Goal: Obtain resource: Obtain resource

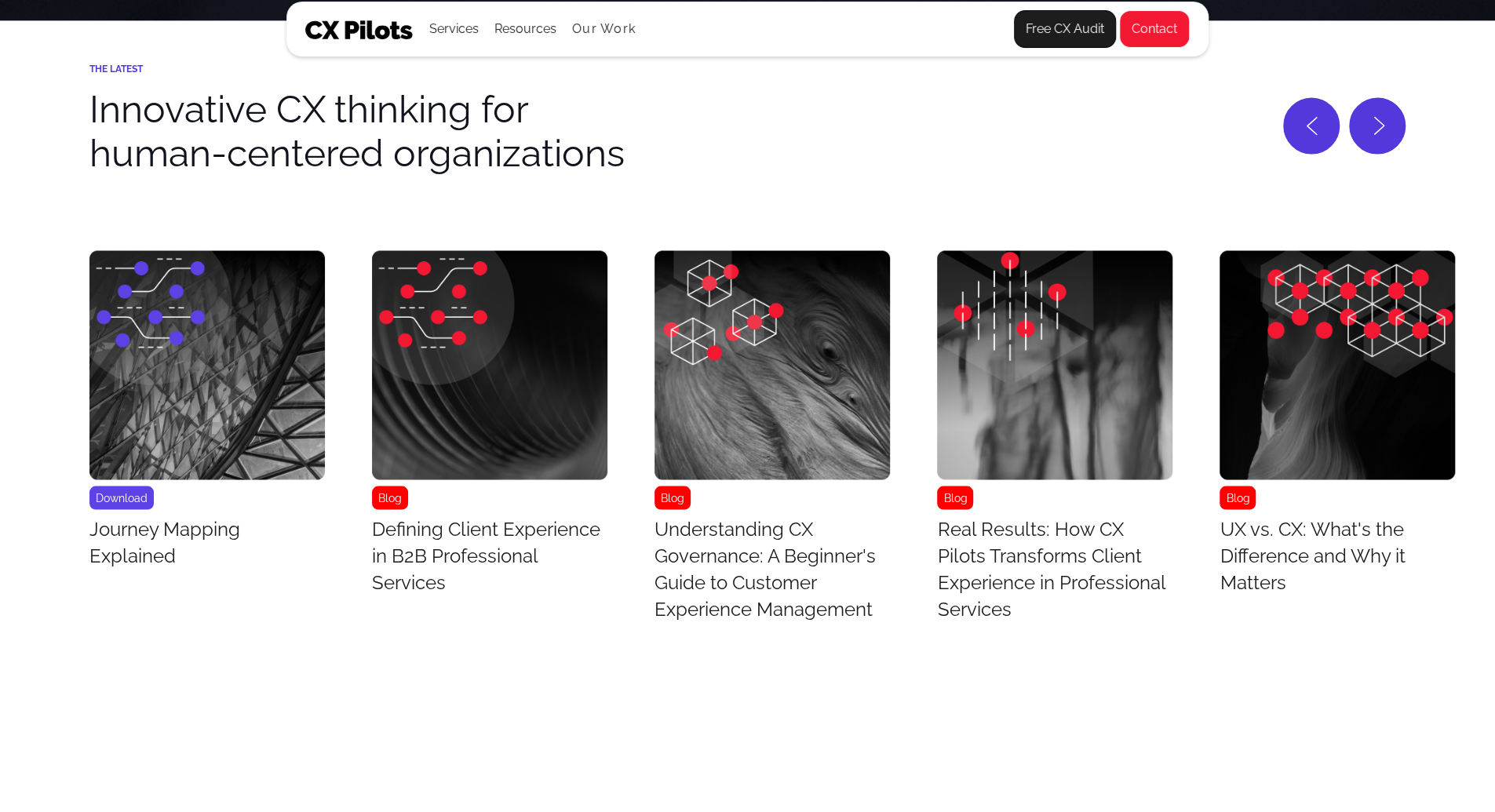
scroll to position [6549, 0]
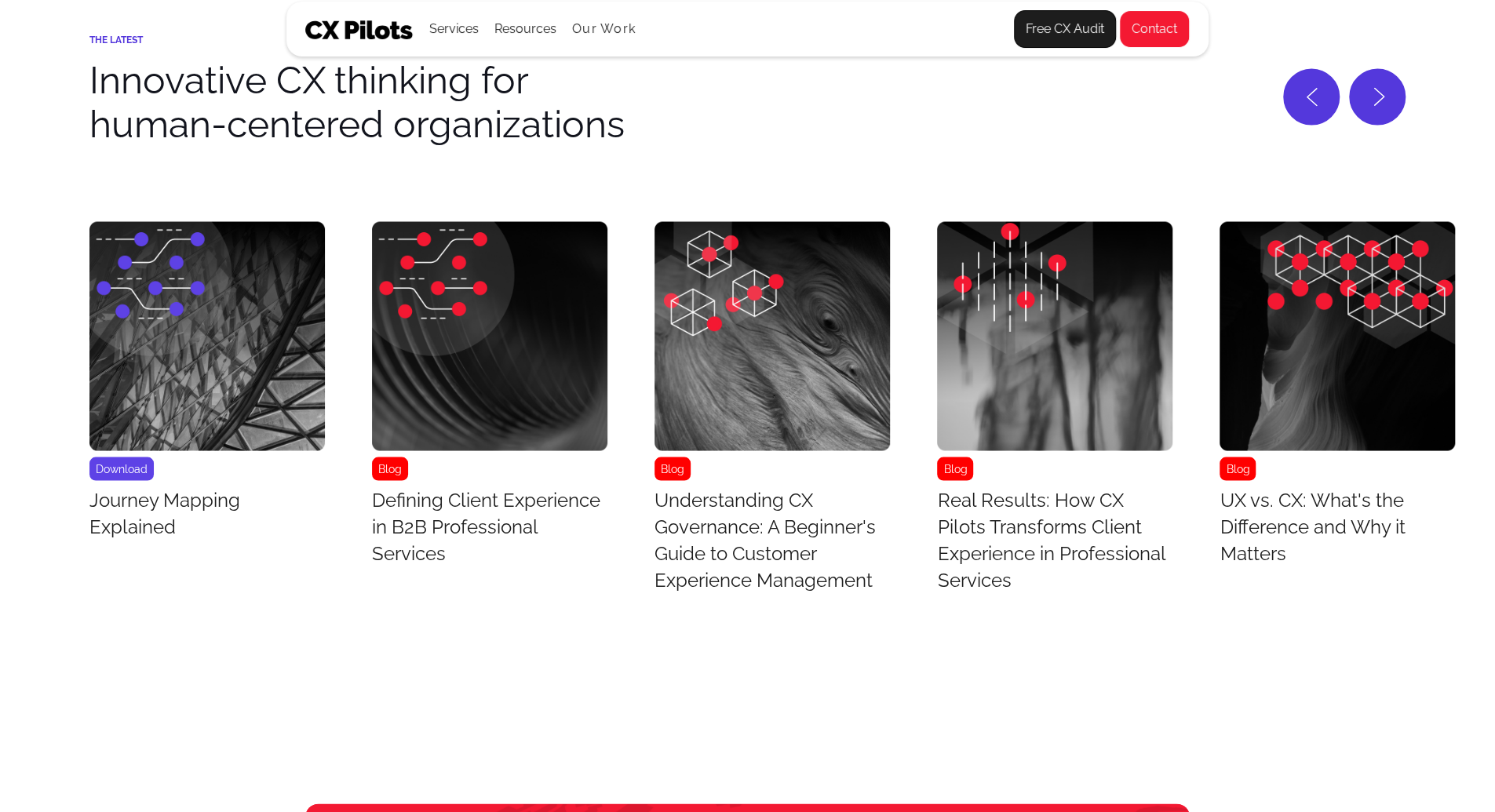
click at [213, 357] on img "1 / 43" at bounding box center [207, 335] width 236 height 229
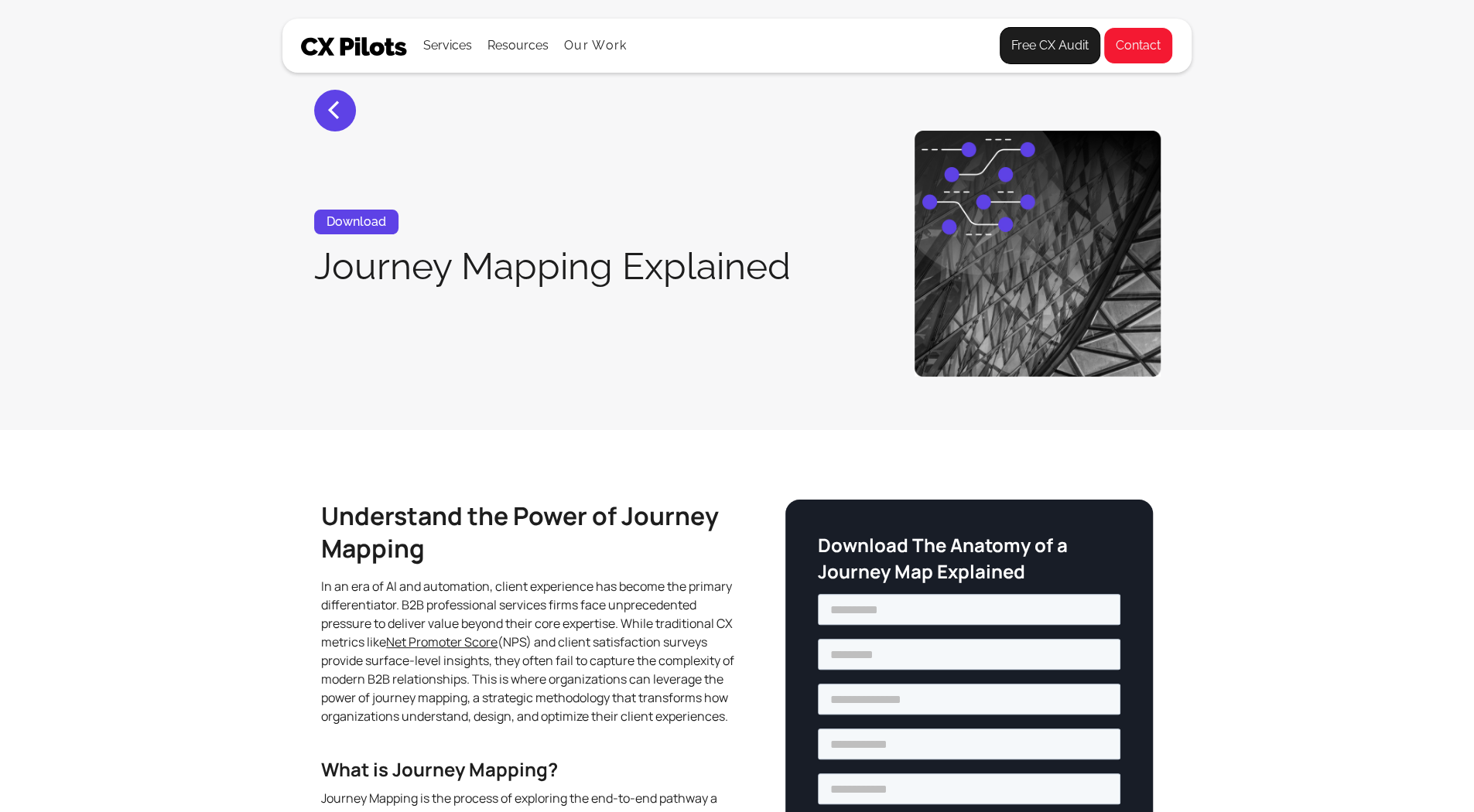
click at [210, 352] on section "< Download Journey Mapping Explained" at bounding box center [737, 215] width 1474 height 430
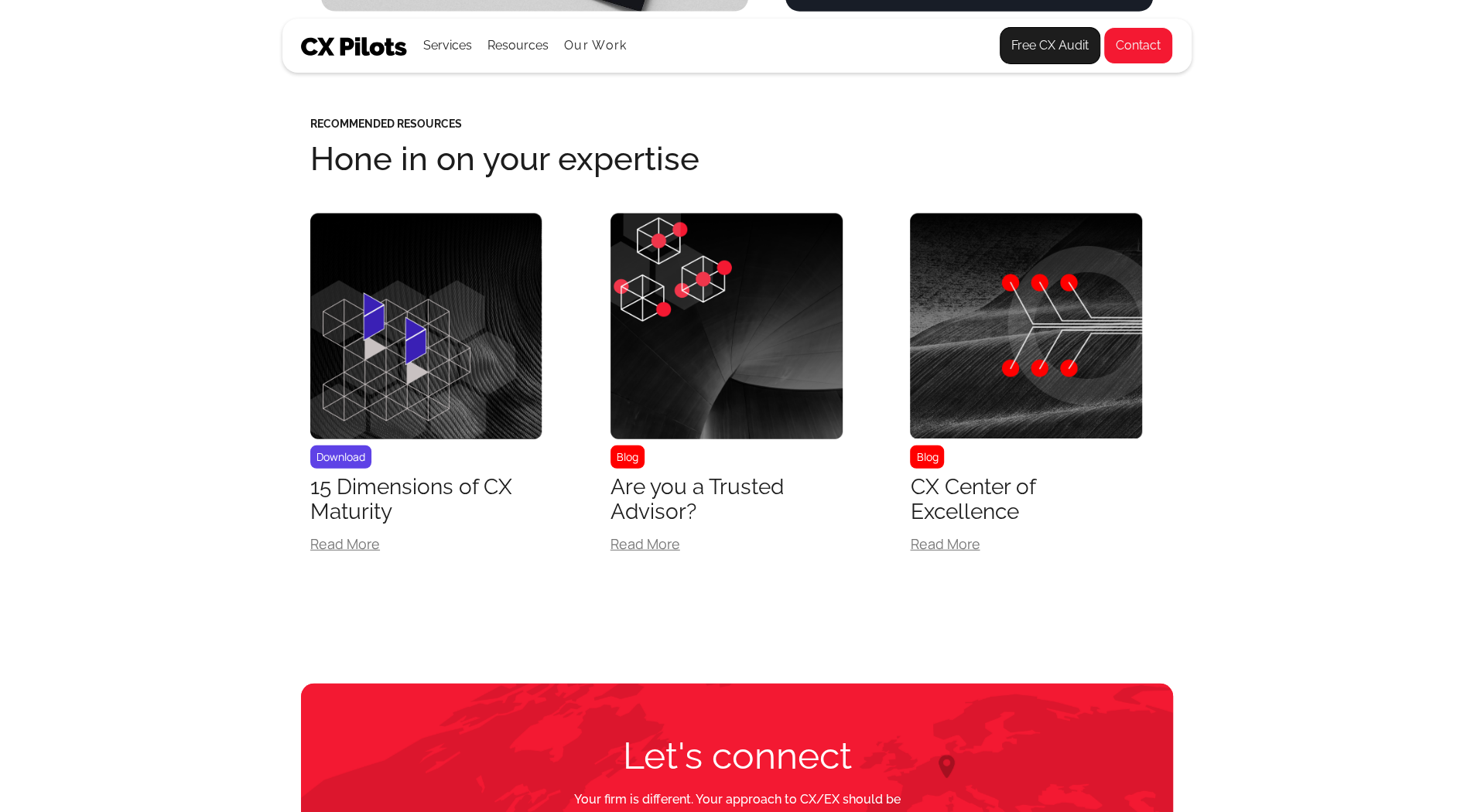
scroll to position [2868, 0]
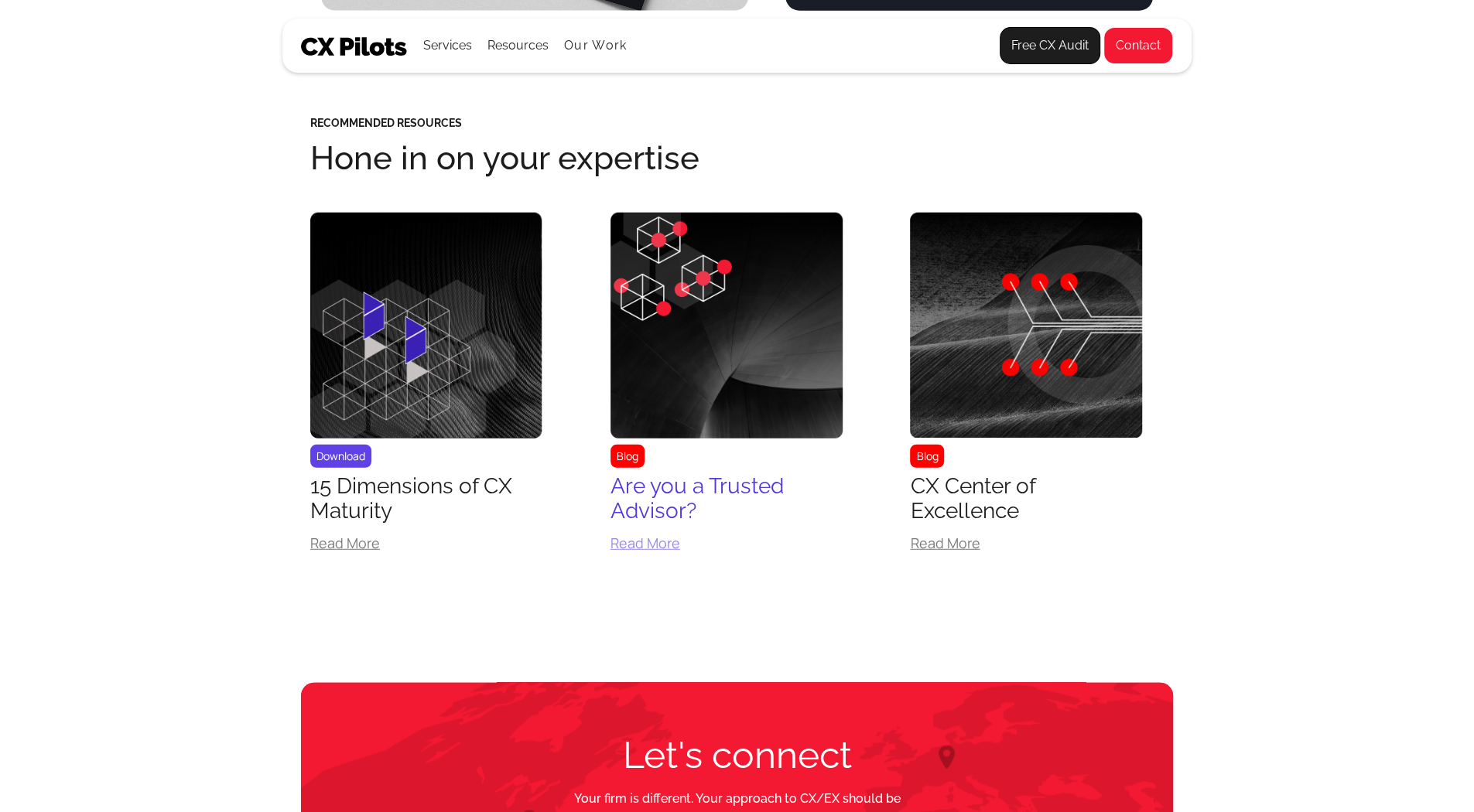
click at [661, 368] on img at bounding box center [726, 325] width 232 height 226
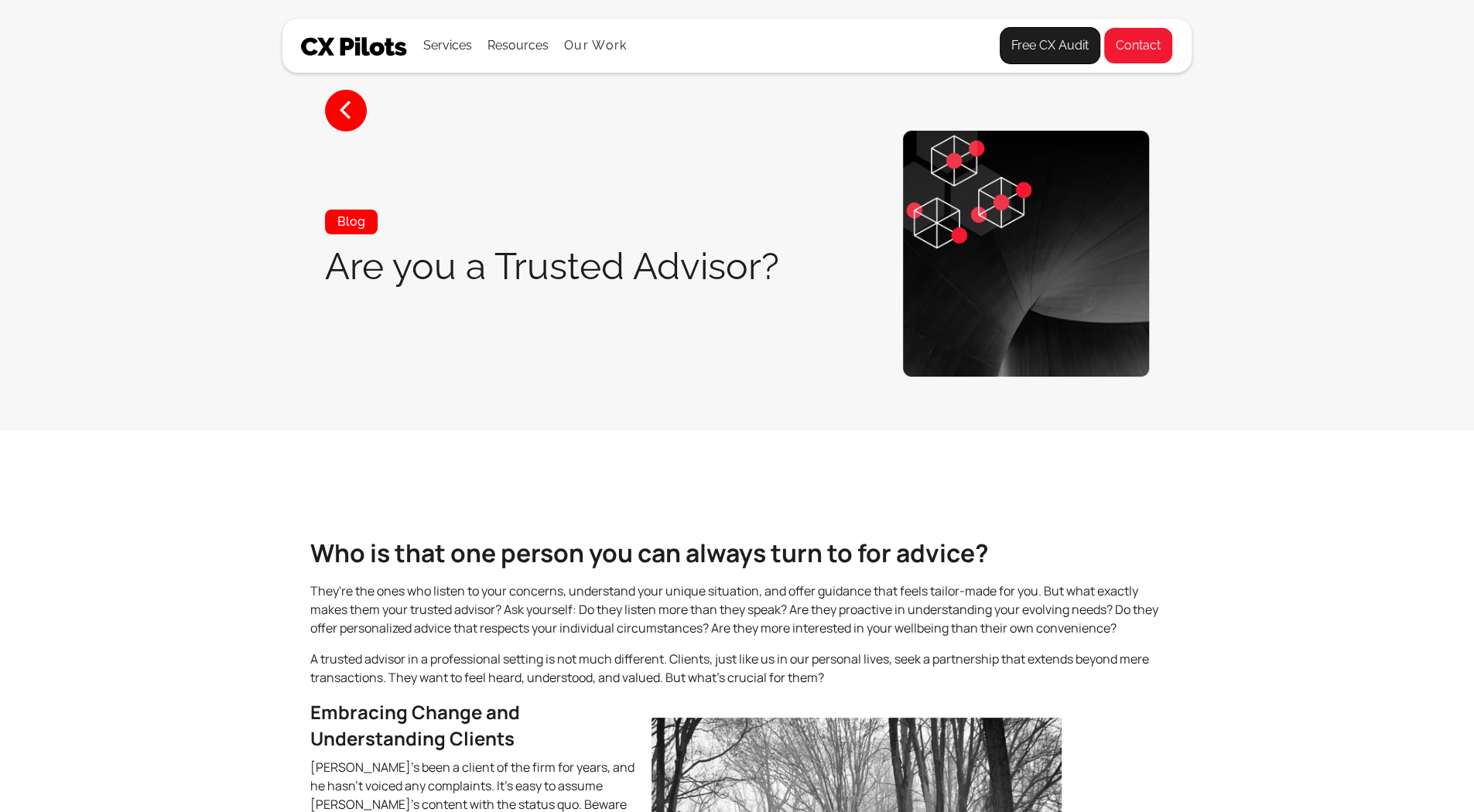
click at [661, 368] on div "< Blog Are you a Trusted Advisor?" at bounding box center [737, 253] width 880 height 246
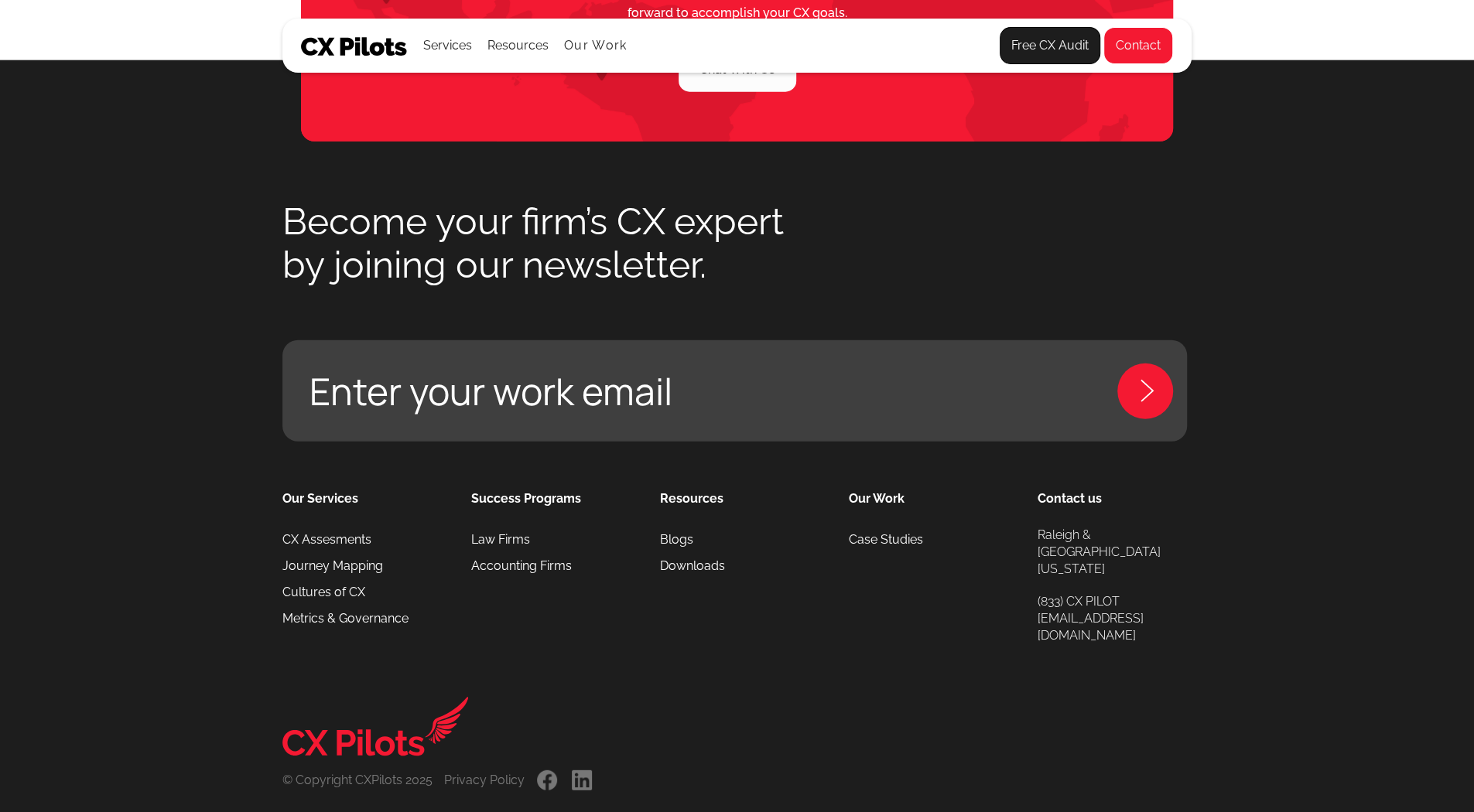
scroll to position [2939, 0]
